Goal: Task Accomplishment & Management: Use online tool/utility

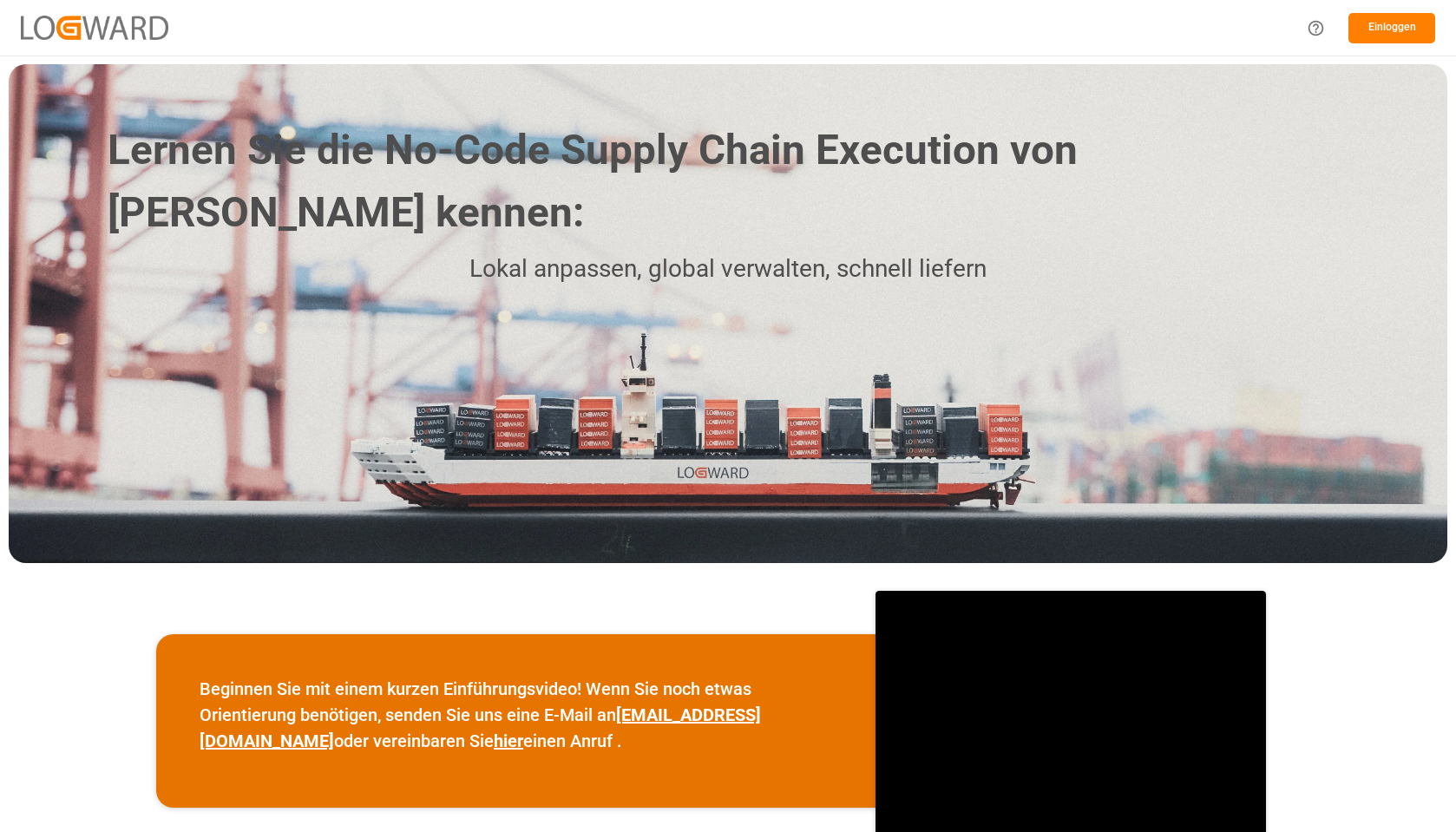
click at [1390, 33] on font "Einloggen" at bounding box center [1392, 27] width 48 height 12
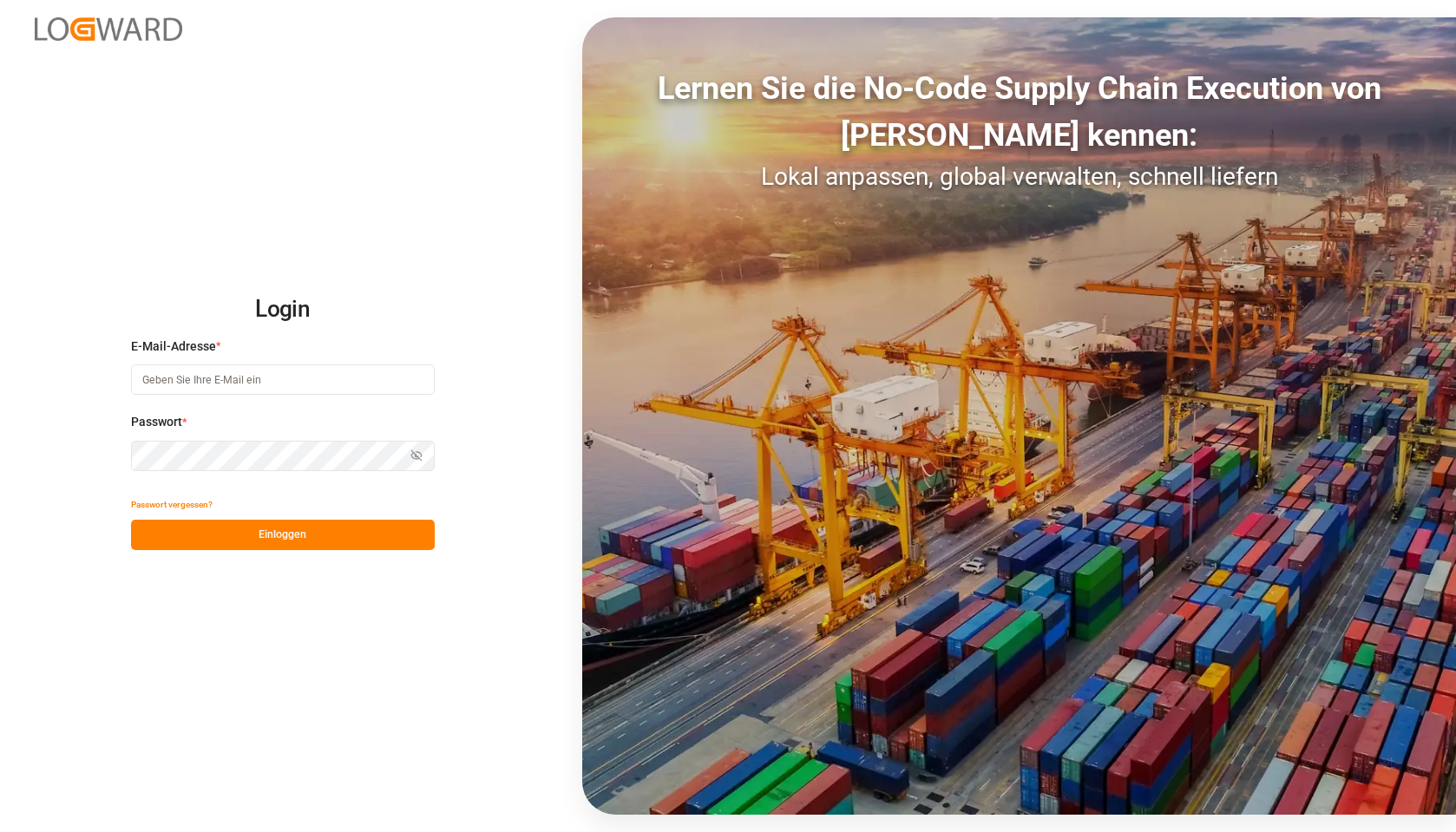
type input "[EMAIL_ADDRESS][DOMAIN_NAME]"
click at [313, 529] on button "Einloggen" at bounding box center [283, 534] width 303 height 31
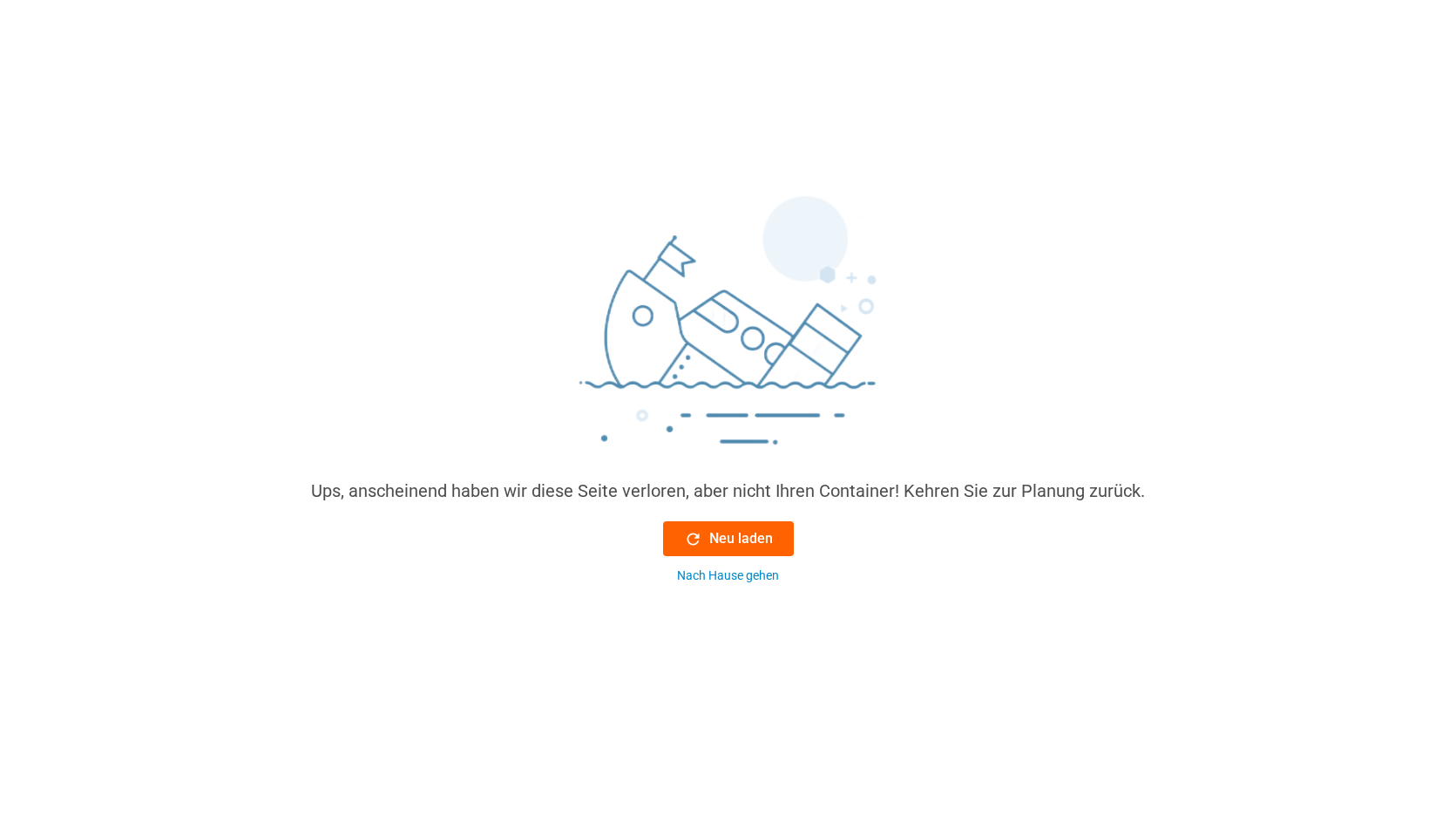
click at [726, 531] on font "Neu laden" at bounding box center [741, 539] width 64 height 17
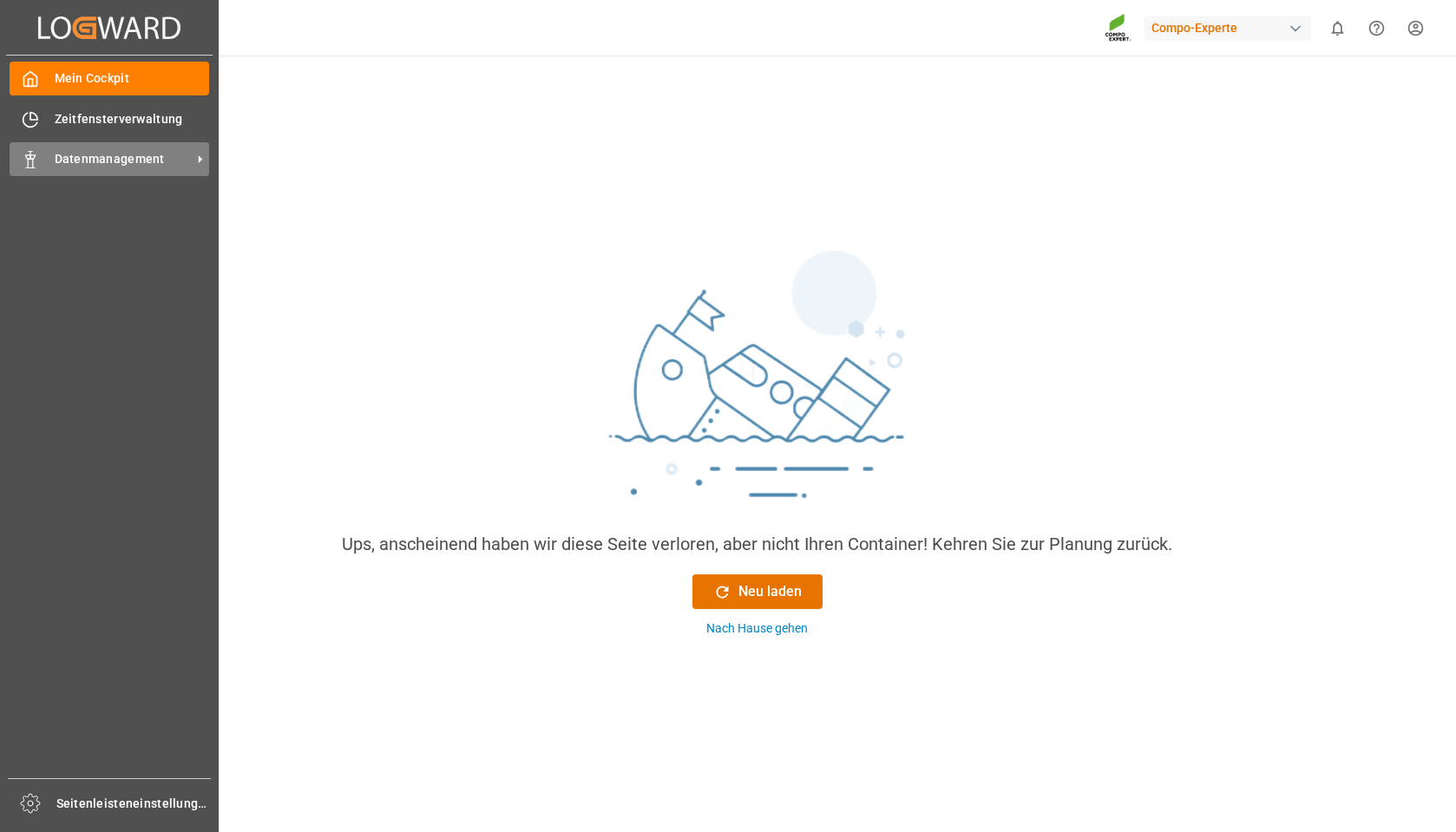
click at [151, 149] on div "Datenmanagement Datenmanagement" at bounding box center [109, 159] width 200 height 34
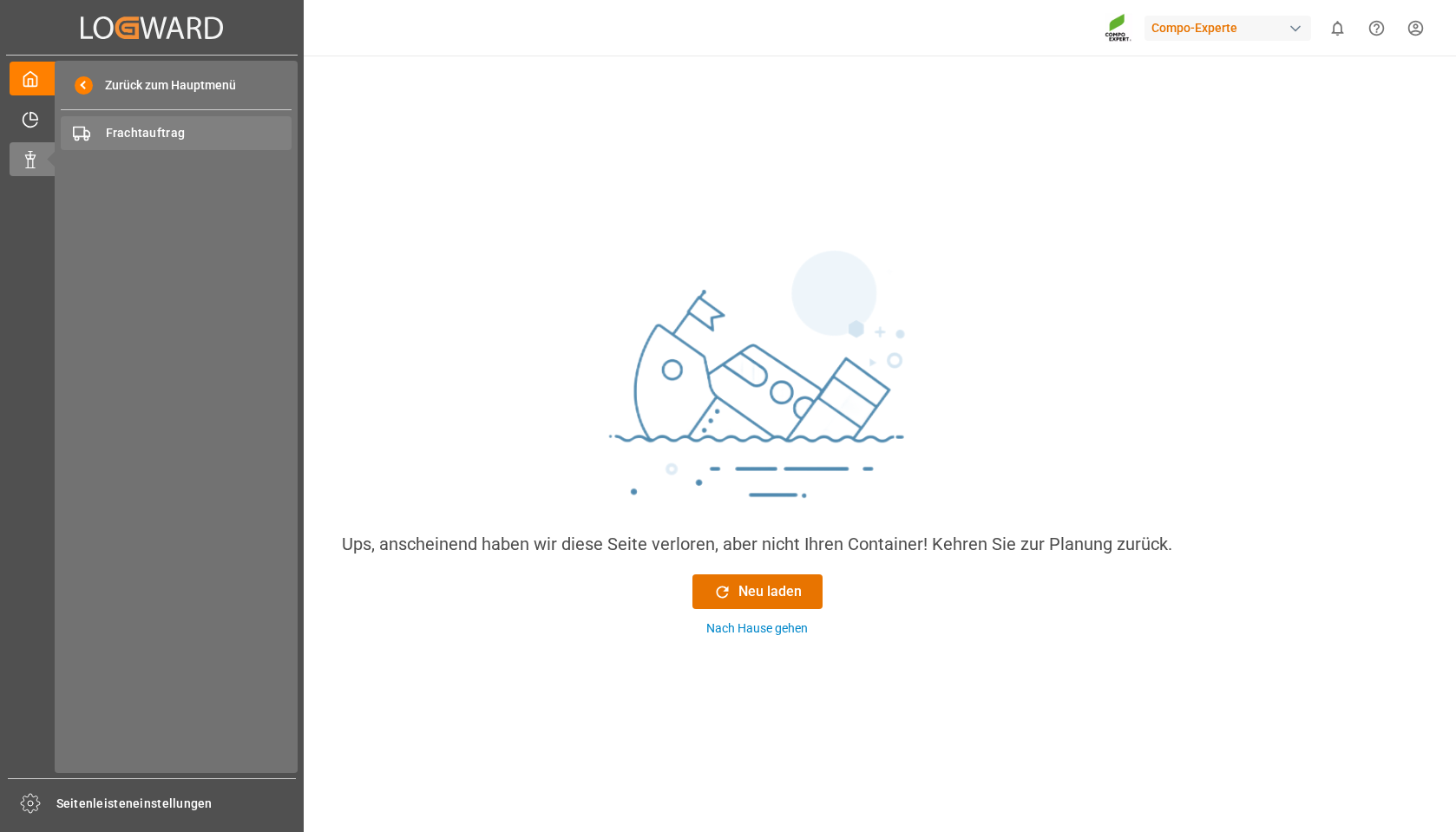
click at [149, 124] on span "Frachtauftrag" at bounding box center [199, 133] width 187 height 18
